Goal: Task Accomplishment & Management: Manage account settings

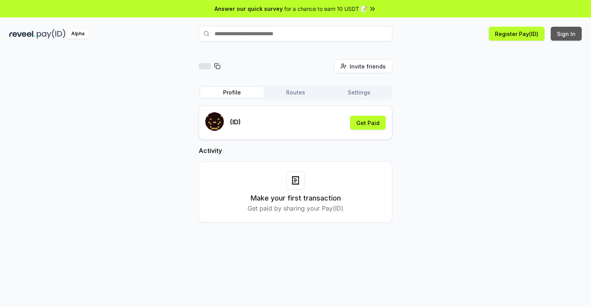
click at [567, 34] on button "Sign In" at bounding box center [566, 34] width 31 height 14
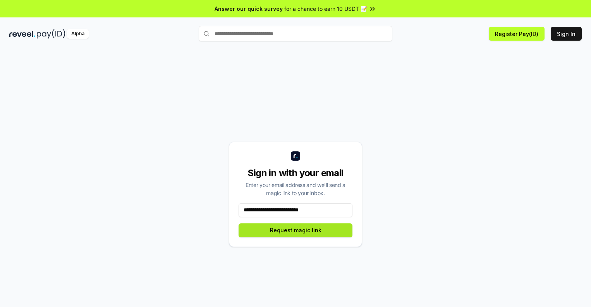
type input "**********"
click at [296, 230] on button "Request magic link" at bounding box center [296, 231] width 114 height 14
